Goal: Task Accomplishment & Management: Manage account settings

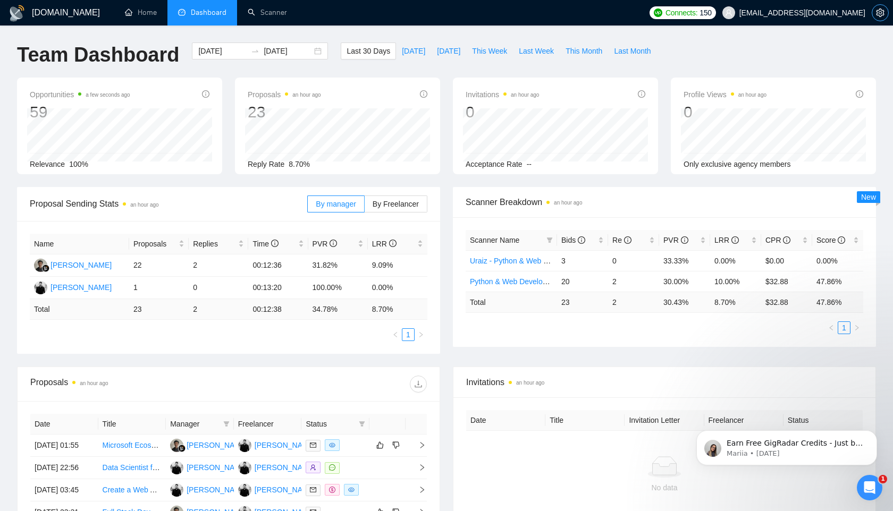
click at [880, 10] on icon "setting" at bounding box center [880, 13] width 9 height 9
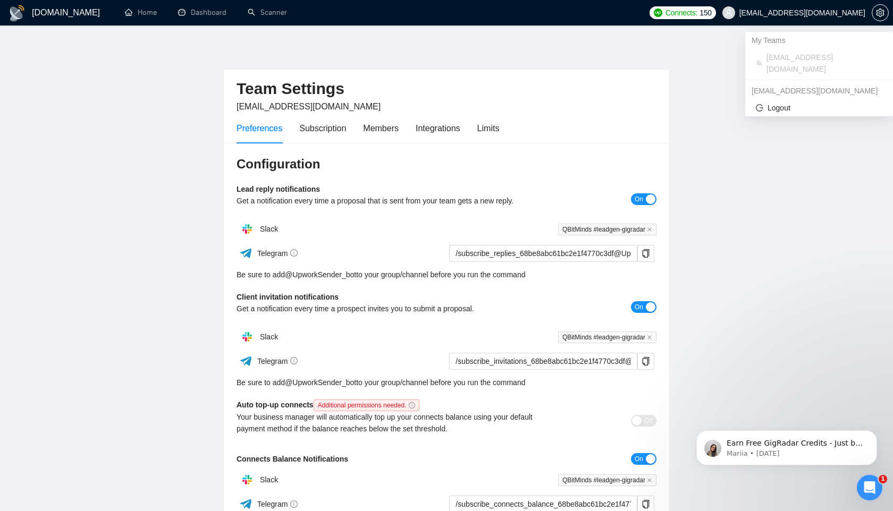
click at [834, 13] on span "[EMAIL_ADDRESS][DOMAIN_NAME]" at bounding box center [802, 13] width 126 height 0
click at [786, 102] on span "Logout" at bounding box center [819, 108] width 126 height 12
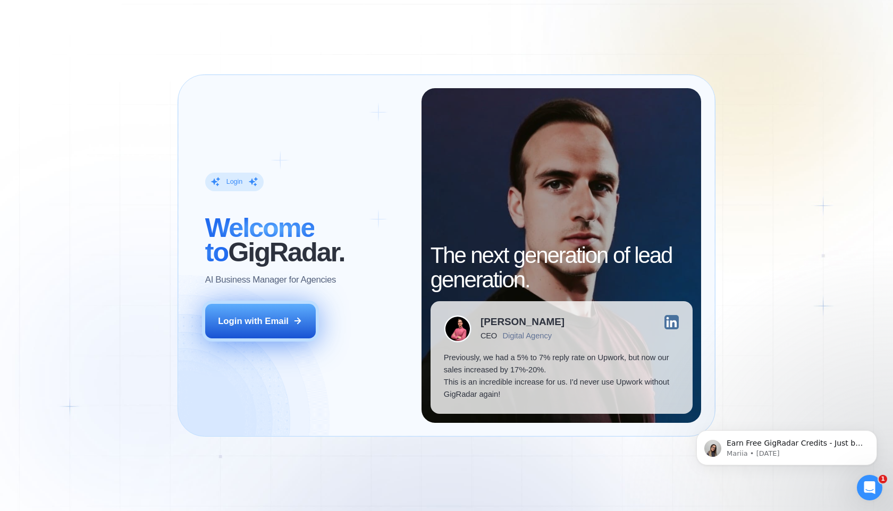
click at [292, 322] on button "Login with Email" at bounding box center [260, 321] width 111 height 35
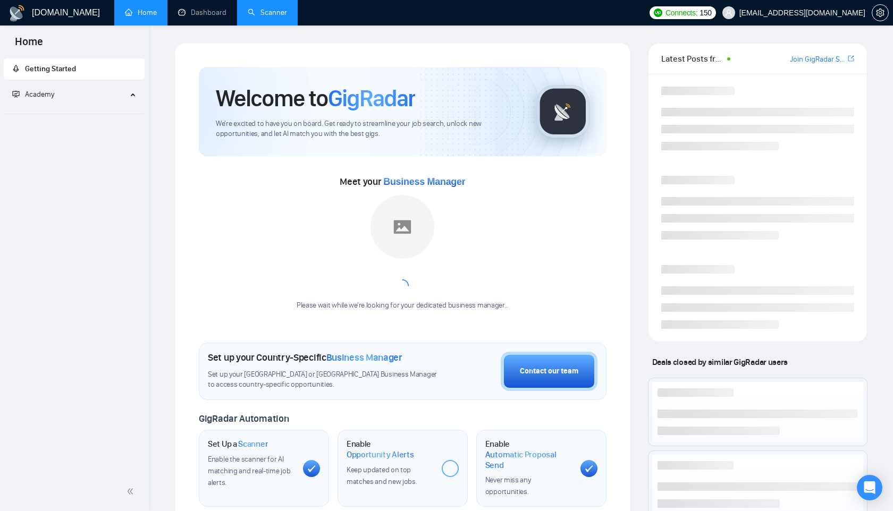
click at [271, 8] on link "Scanner" at bounding box center [267, 12] width 39 height 9
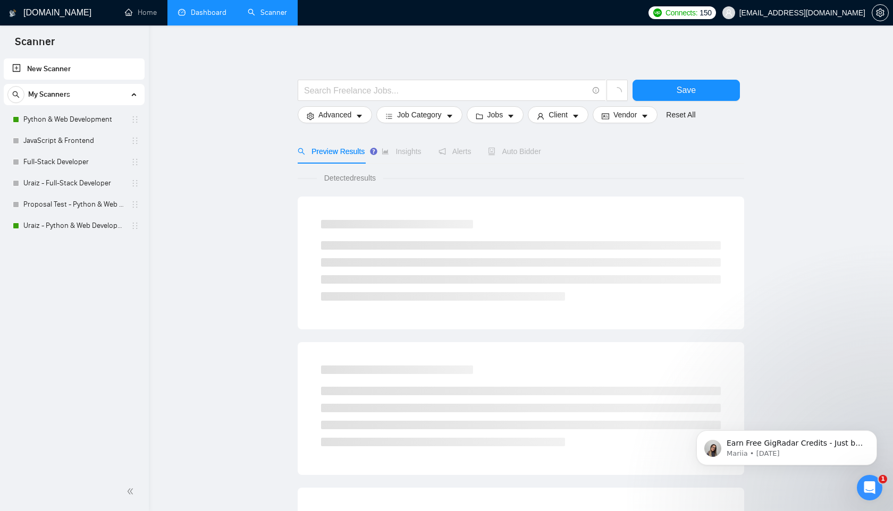
click at [178, 17] on link "Dashboard" at bounding box center [202, 12] width 48 height 9
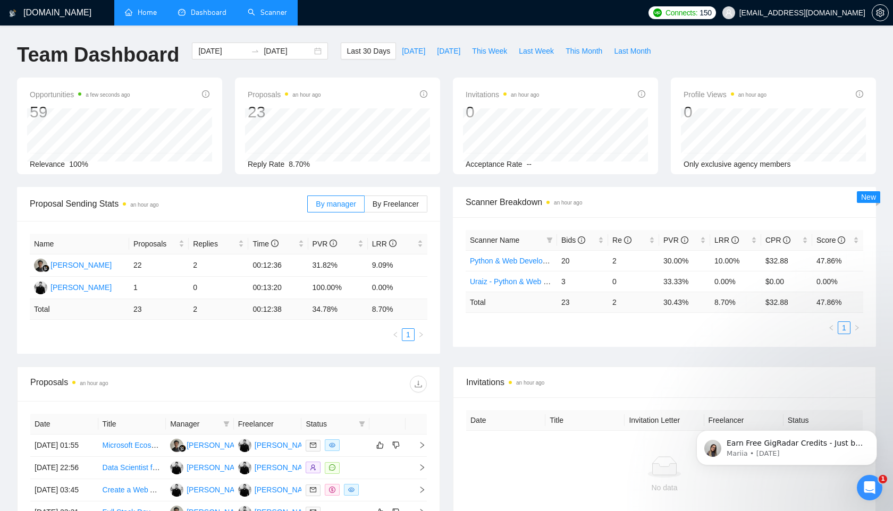
click at [137, 11] on link "Home" at bounding box center [141, 12] width 32 height 9
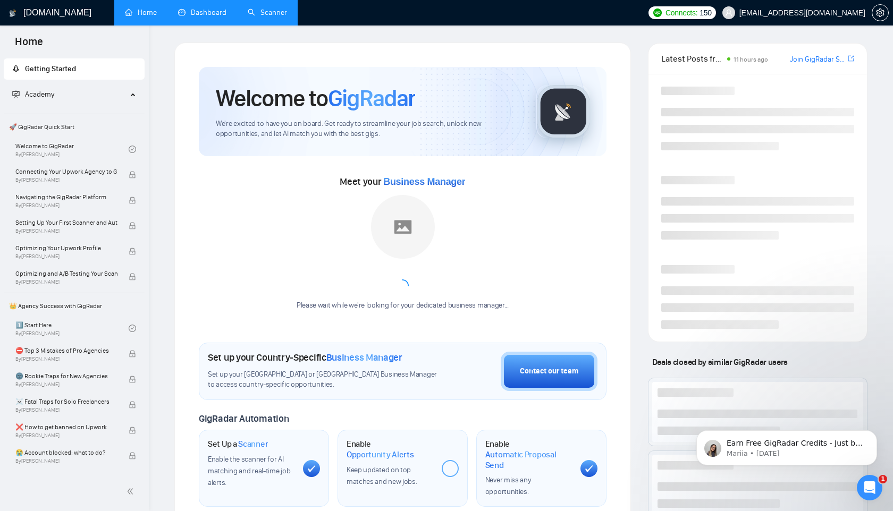
click at [267, 14] on link "Scanner" at bounding box center [267, 12] width 39 height 9
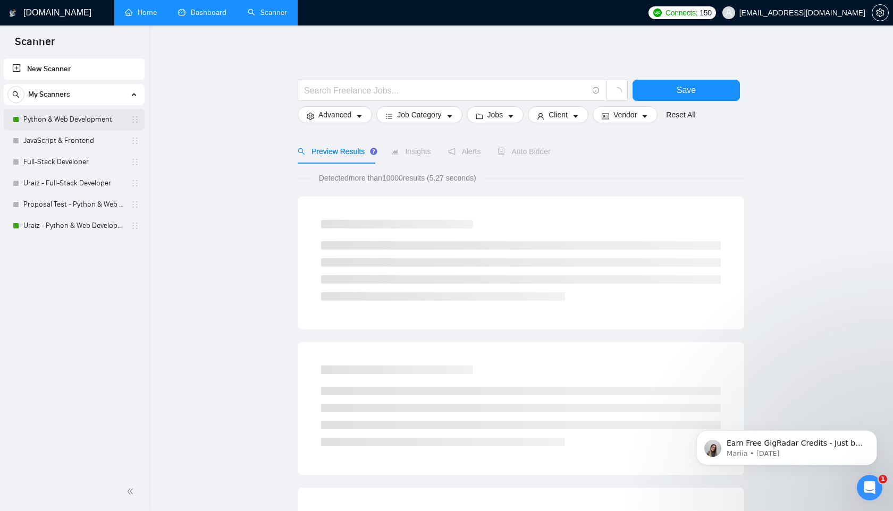
click at [99, 122] on link "Python & Web Development" at bounding box center [73, 119] width 101 height 21
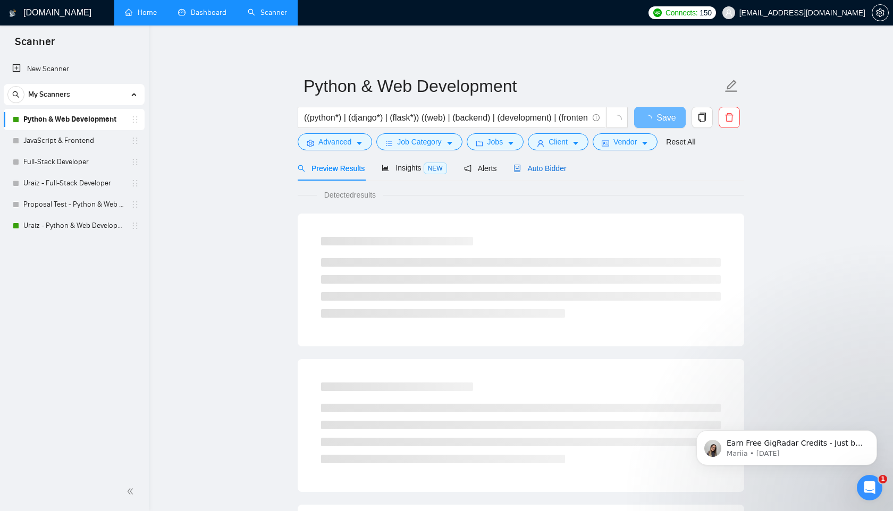
click at [554, 165] on span "Auto Bidder" at bounding box center [539, 168] width 53 height 9
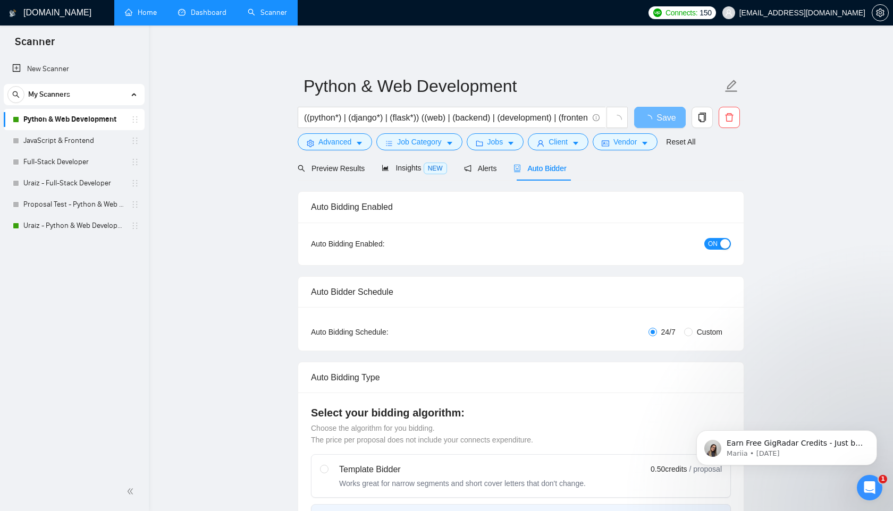
radio input "false"
radio input "true"
checkbox input "true"
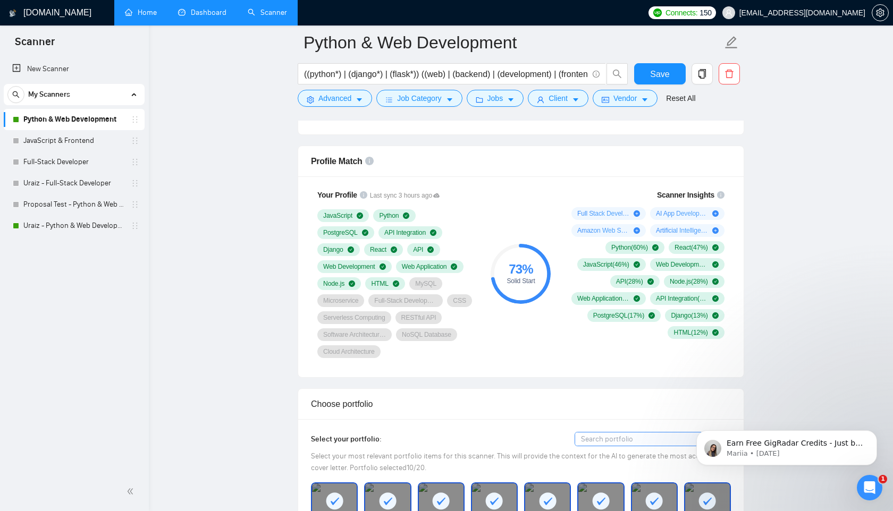
scroll to position [653, 0]
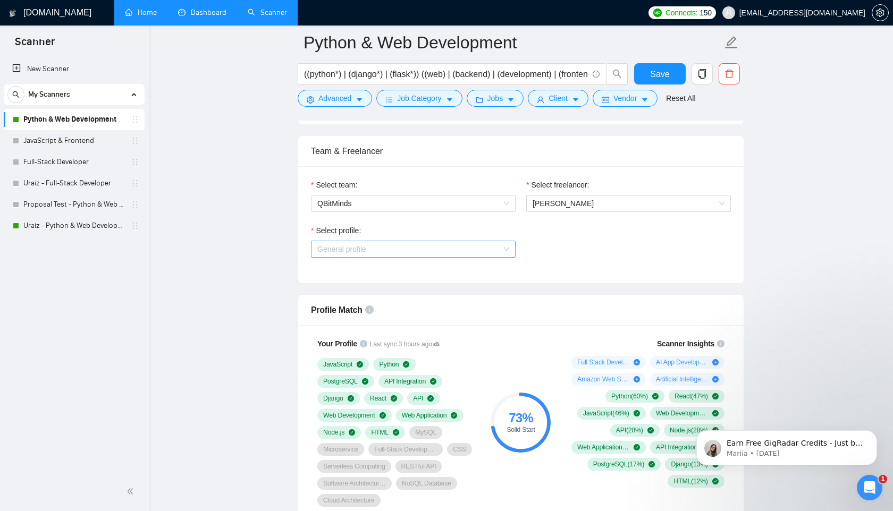
click at [437, 247] on span "General profile" at bounding box center [413, 249] width 192 height 16
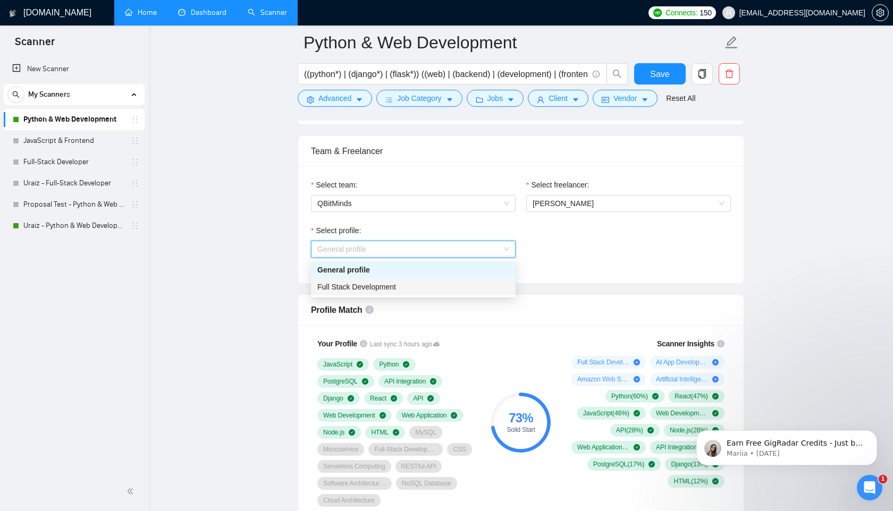
click at [413, 287] on div "Full Stack Development" at bounding box center [413, 287] width 192 height 12
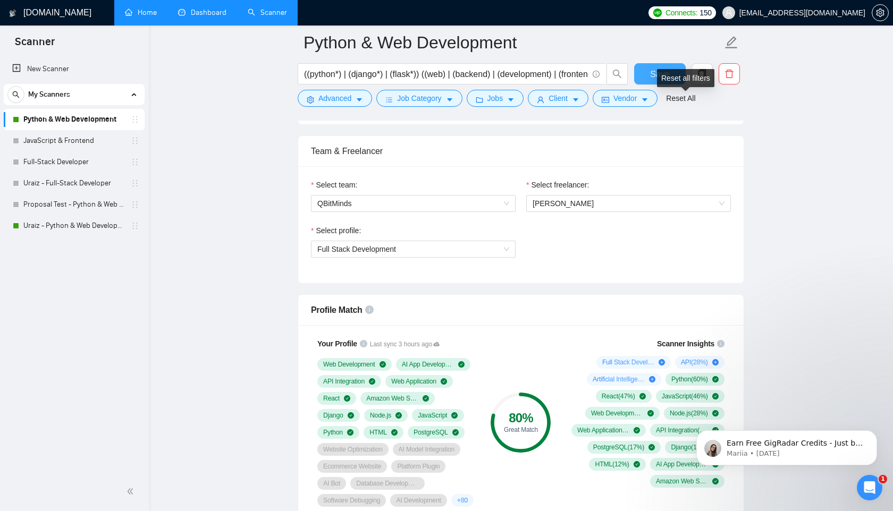
click at [656, 77] on span "Save" at bounding box center [659, 74] width 19 height 13
click at [90, 225] on link "Uraiz - Python & Web Development" at bounding box center [73, 225] width 101 height 21
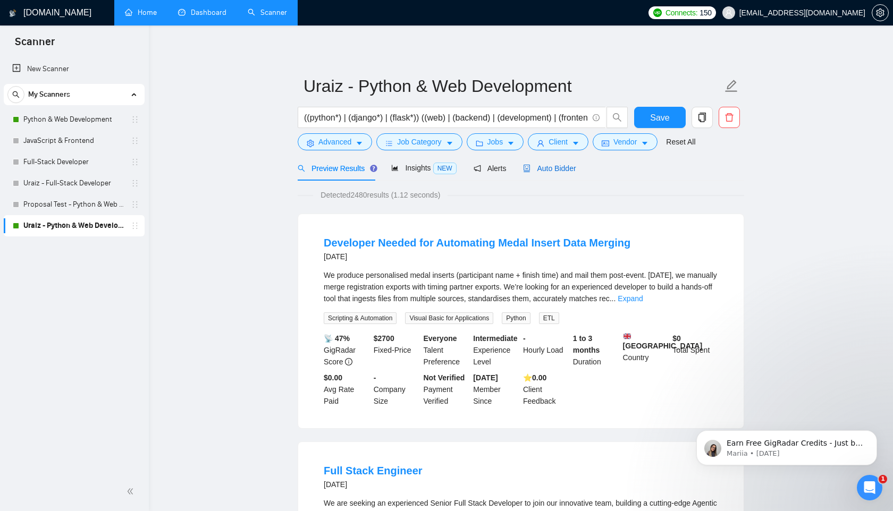
click at [541, 166] on span "Auto Bidder" at bounding box center [549, 168] width 53 height 9
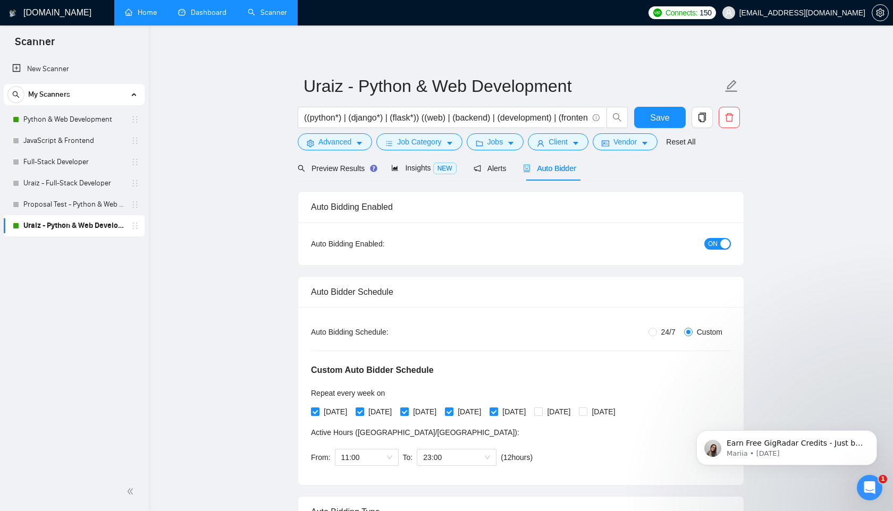
radio input "false"
radio input "true"
click at [141, 14] on link "Home" at bounding box center [141, 12] width 32 height 9
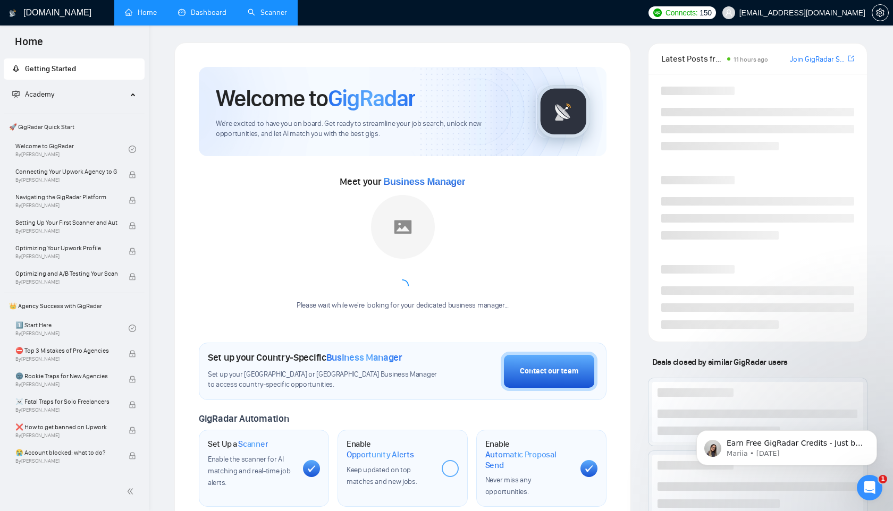
click at [188, 12] on link "Dashboard" at bounding box center [202, 12] width 48 height 9
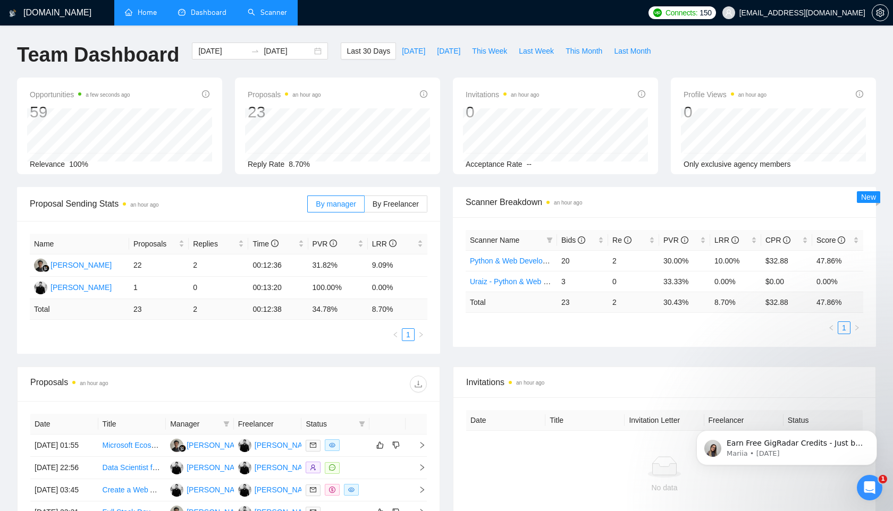
click at [257, 14] on link "Scanner" at bounding box center [267, 12] width 39 height 9
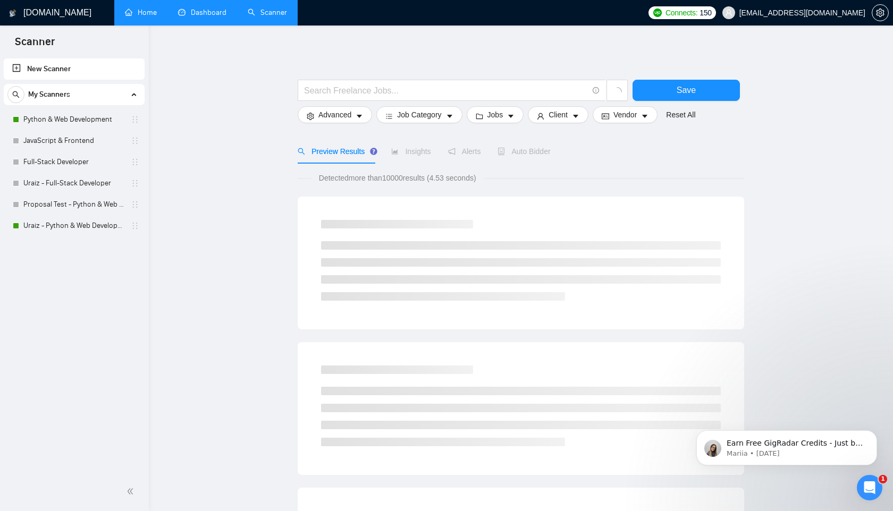
click at [129, 9] on link "Home" at bounding box center [141, 12] width 32 height 9
